Goal: Task Accomplishment & Management: Complete application form

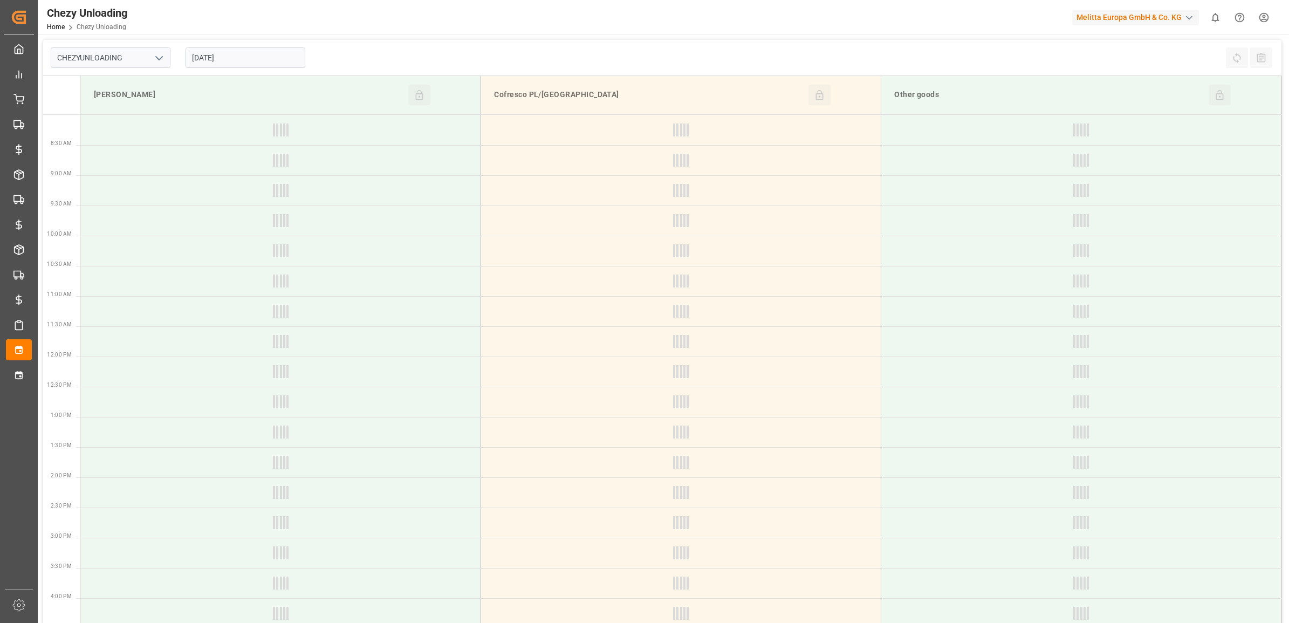
type input "Chezy Unloading"
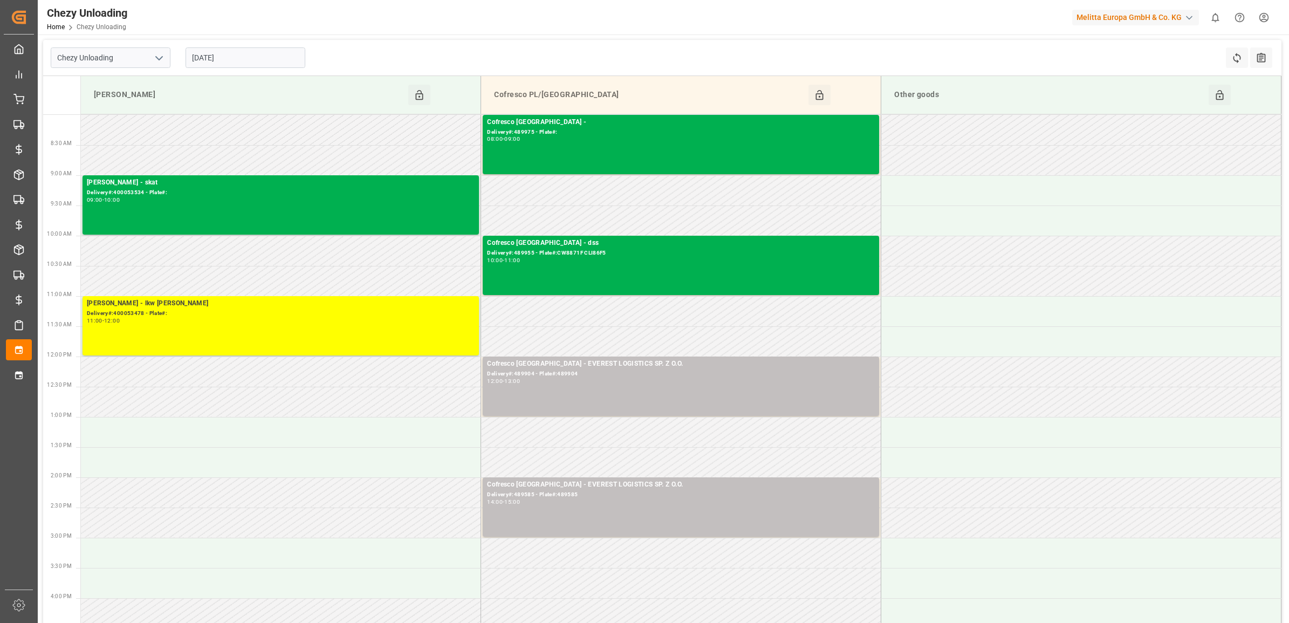
click at [245, 47] on input "[DATE]" at bounding box center [245, 57] width 120 height 20
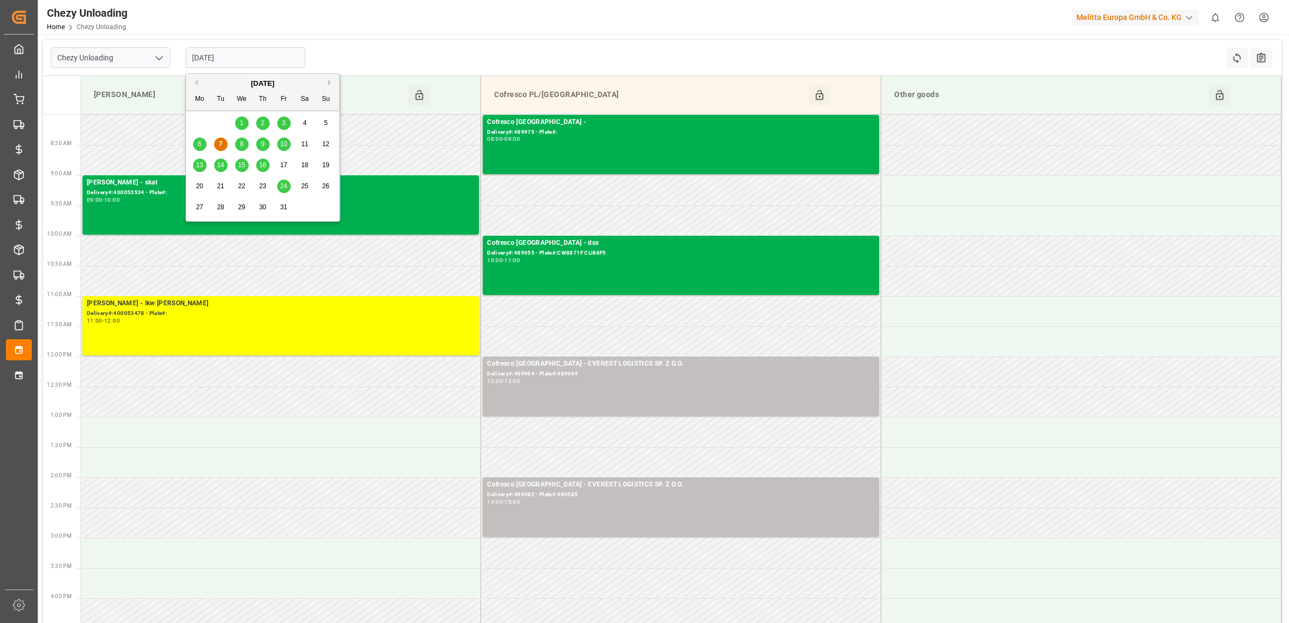
click at [284, 130] on div "29 30 1 2 3 4 5" at bounding box center [262, 123] width 147 height 21
click at [284, 141] on span "10" at bounding box center [283, 144] width 7 height 8
type input "[DATE]"
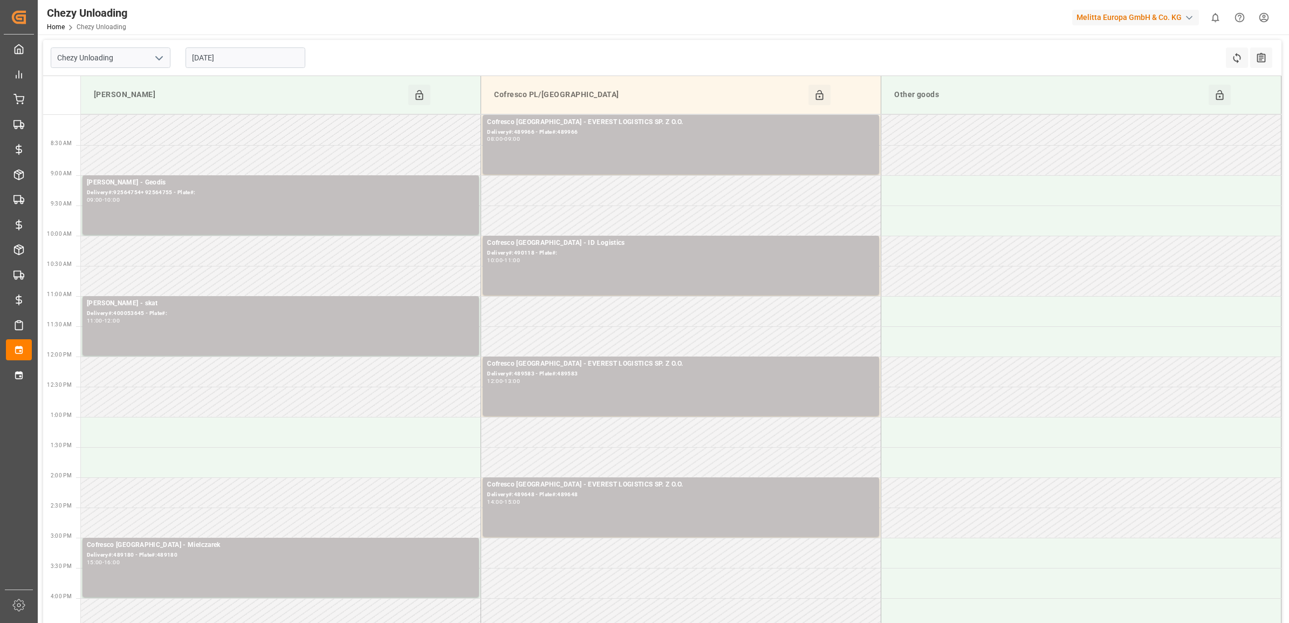
drag, startPoint x: 932, startPoint y: 92, endPoint x: 910, endPoint y: 93, distance: 22.1
click at [910, 93] on div "Other goods" at bounding box center [1049, 95] width 319 height 20
